Goal: Find specific page/section: Find specific page/section

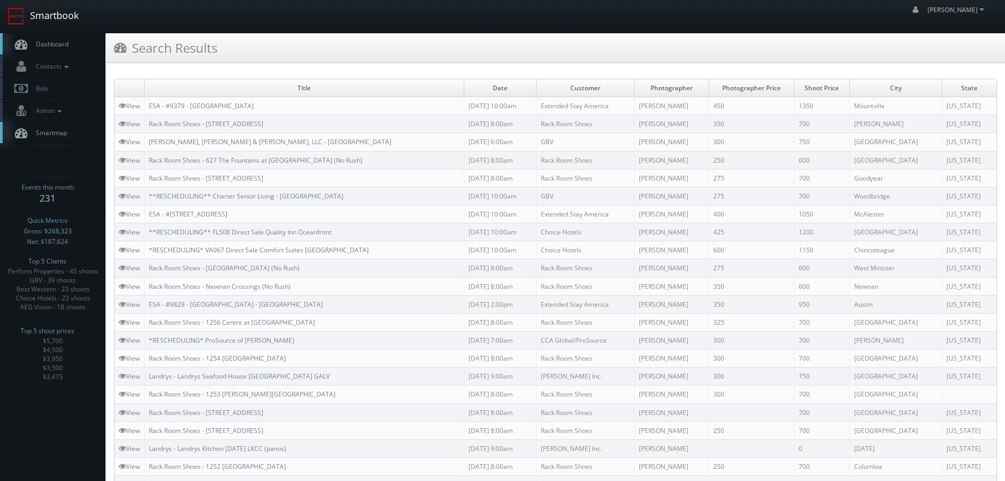
click at [74, 18] on link "Smartbook" at bounding box center [43, 16] width 87 height 33
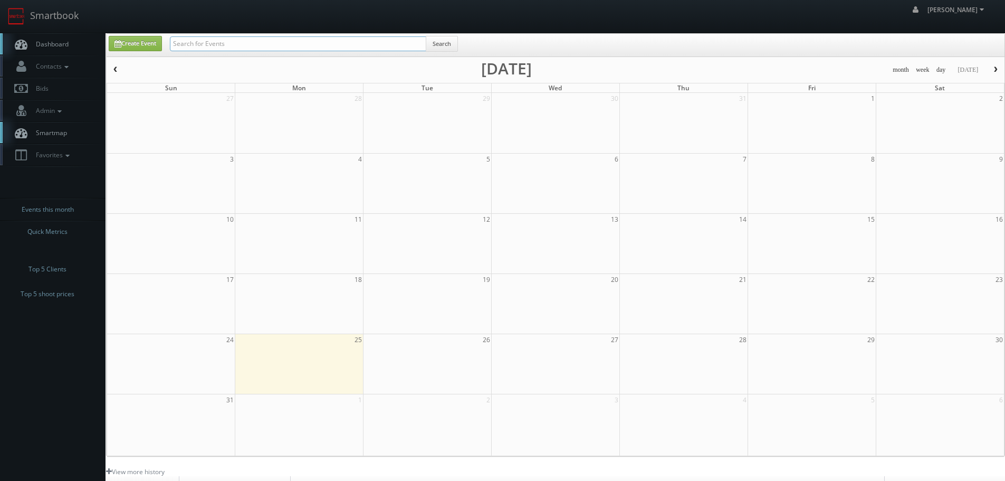
click at [311, 45] on input "text" at bounding box center [298, 43] width 256 height 15
type input "50085"
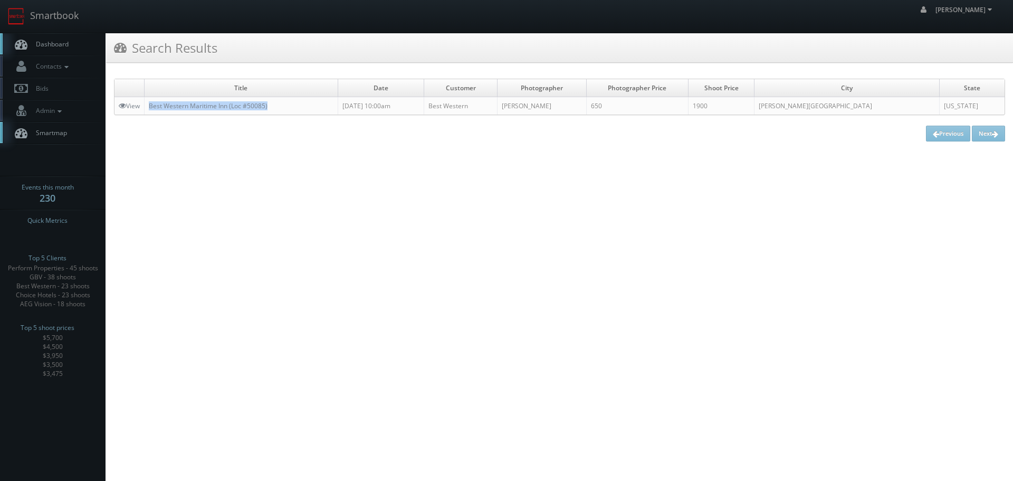
copy link "Best Western Maritime Inn (Loc #50085)"
drag, startPoint x: 297, startPoint y: 110, endPoint x: 150, endPoint y: 107, distance: 146.7
click at [150, 107] on td "Best Western Maritime Inn (Loc #50085)" at bounding box center [242, 106] width 194 height 18
